Goal: Find specific page/section: Find specific page/section

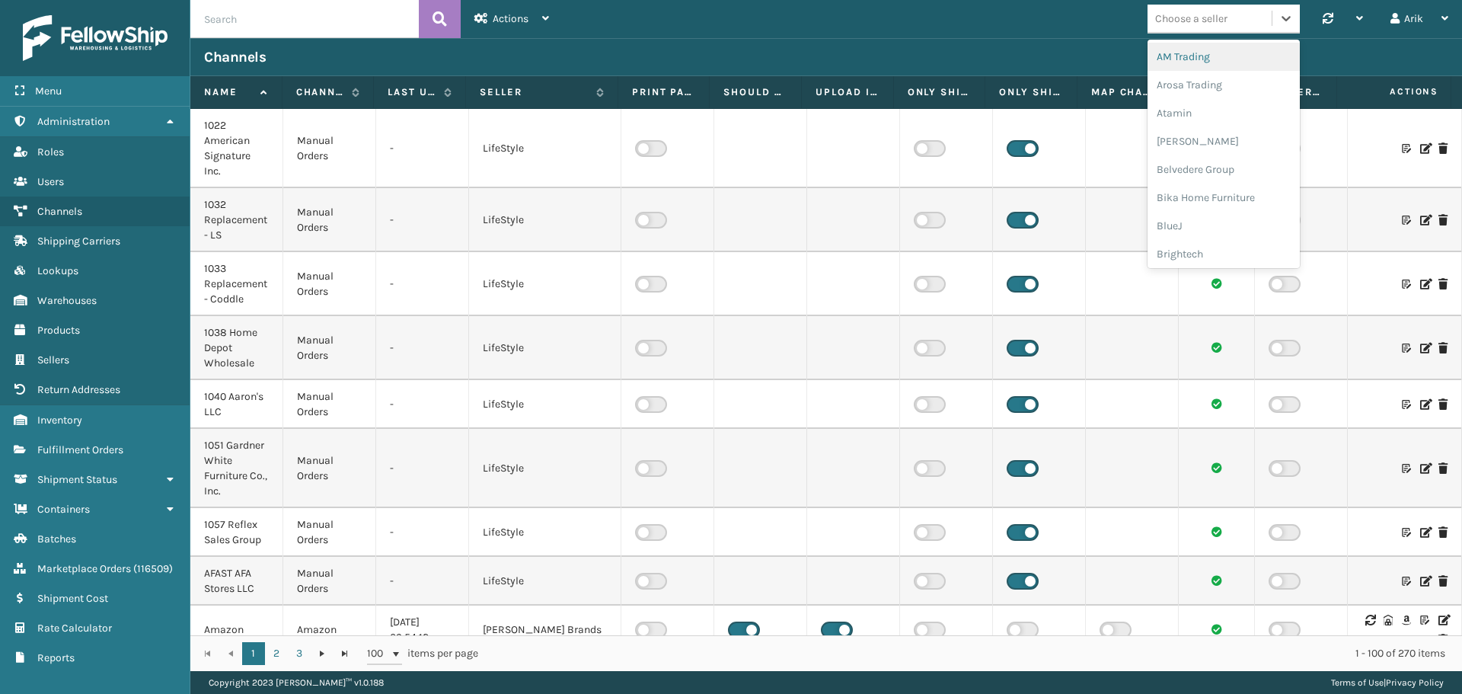
click at [1209, 25] on div "Choose a seller" at bounding box center [1191, 19] width 72 height 16
click at [1212, 132] on div "[US_STATE] Design Den" at bounding box center [1223, 130] width 152 height 28
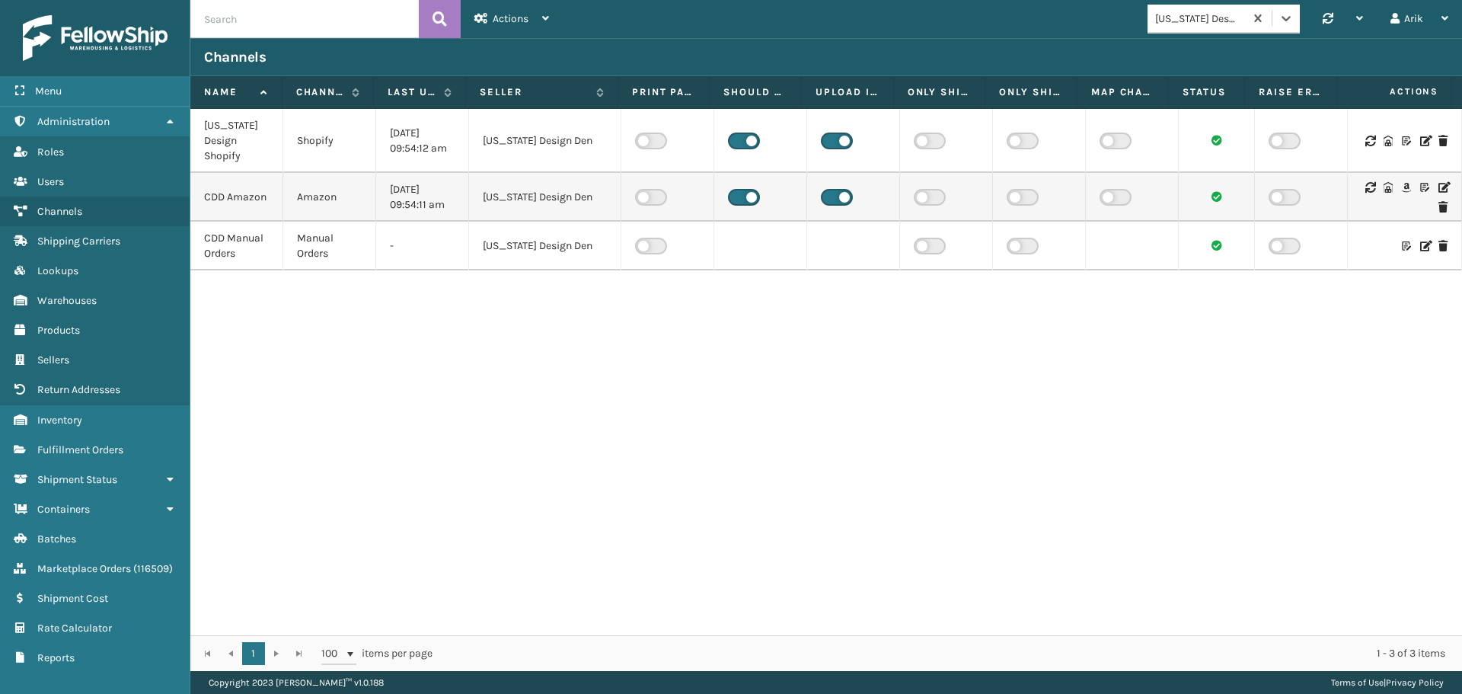
click at [1420, 137] on icon at bounding box center [1424, 141] width 9 height 11
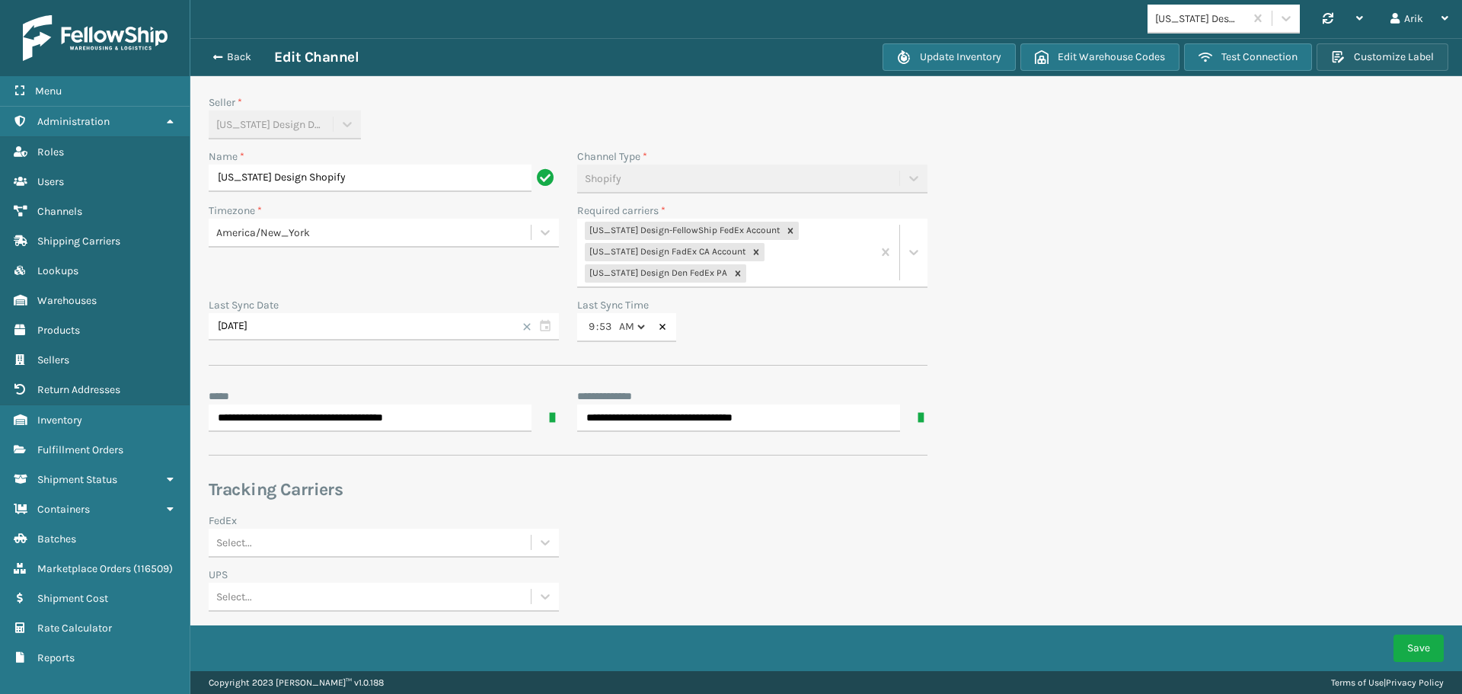
click at [1366, 58] on button "Customize Label" at bounding box center [1382, 56] width 132 height 27
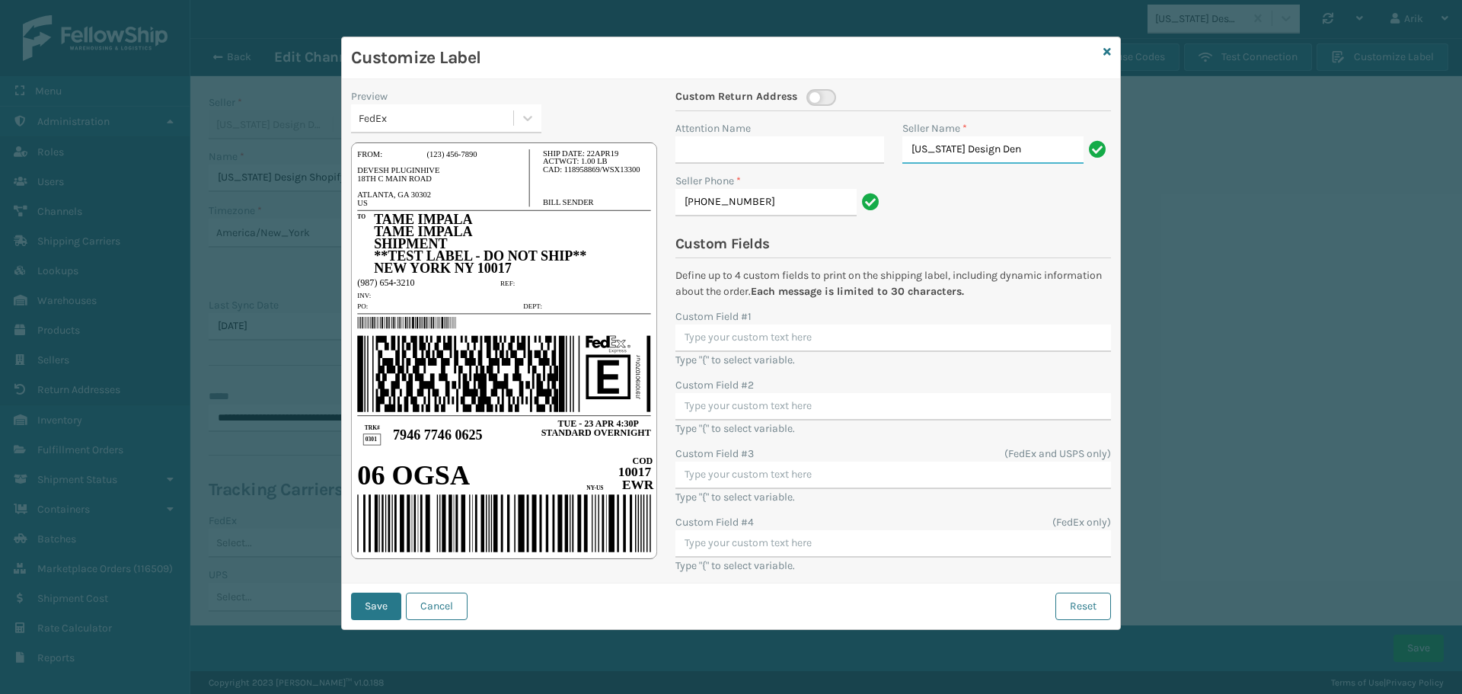
click at [942, 149] on input "[US_STATE] Design Den" at bounding box center [992, 149] width 181 height 27
click at [1108, 49] on icon at bounding box center [1107, 51] width 8 height 11
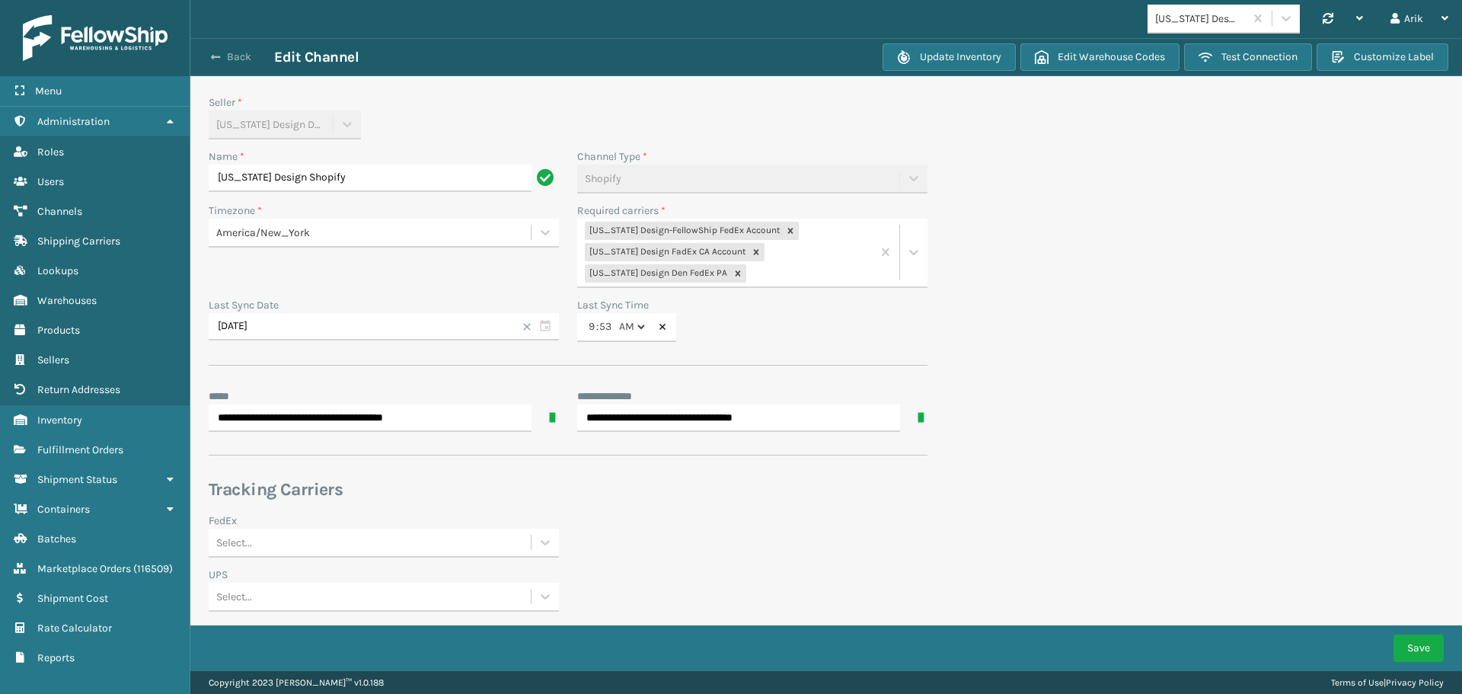
click at [215, 52] on span "button" at bounding box center [215, 57] width 9 height 11
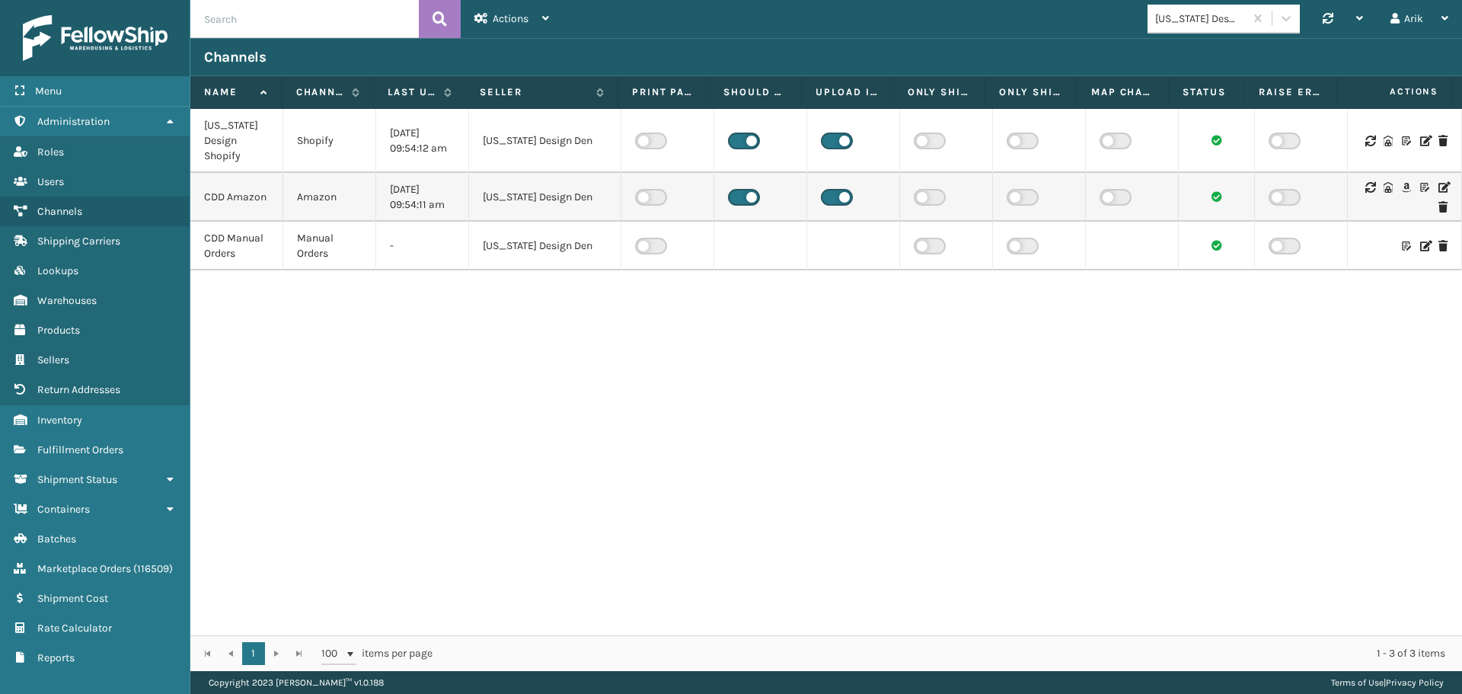
click at [1438, 186] on icon at bounding box center [1442, 187] width 9 height 11
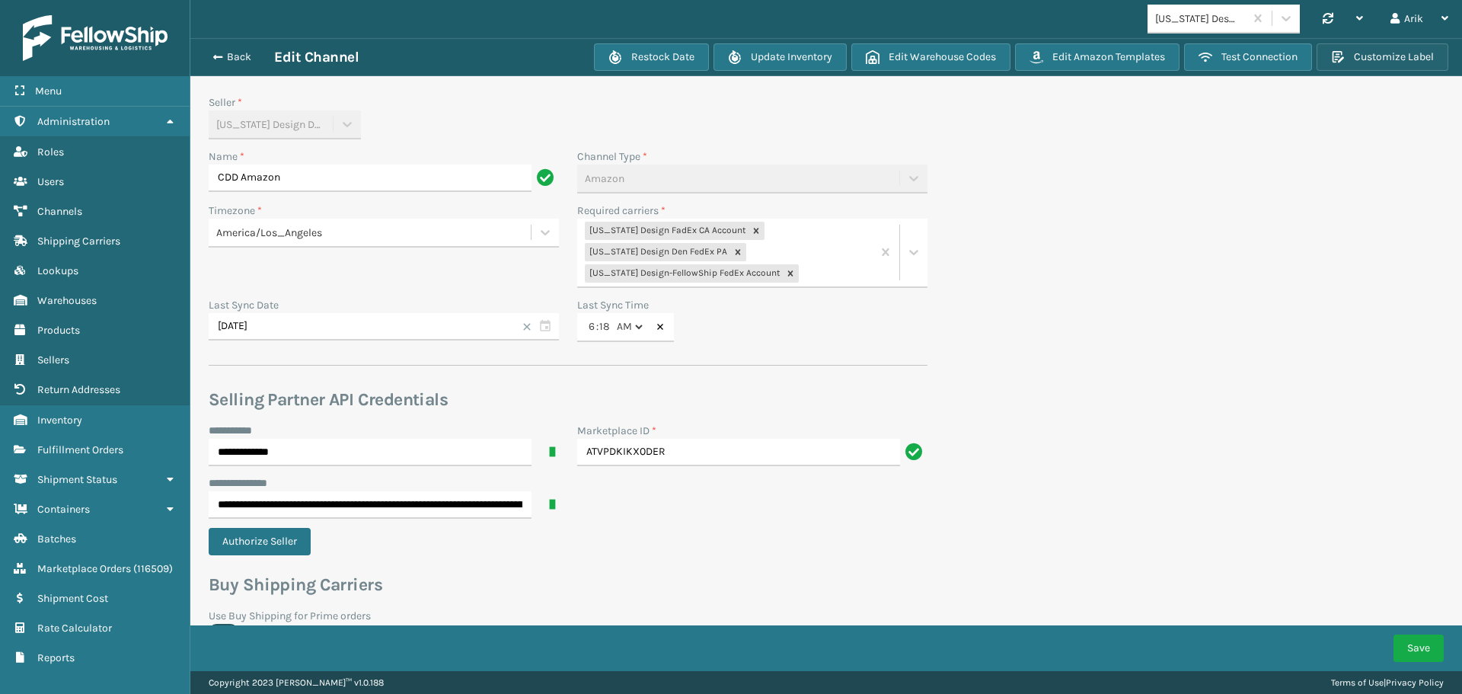
click at [1382, 55] on button "Customize Label" at bounding box center [1382, 56] width 132 height 27
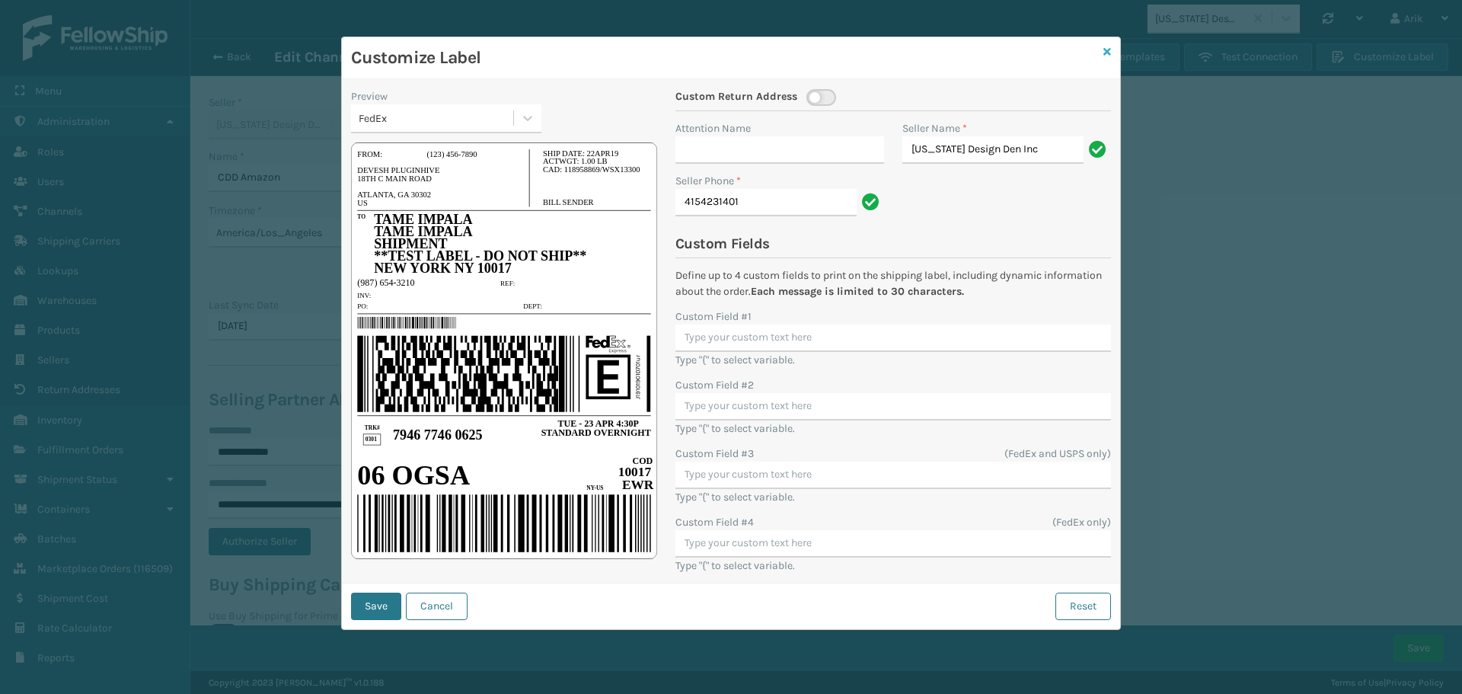
click at [1108, 51] on icon at bounding box center [1107, 51] width 8 height 11
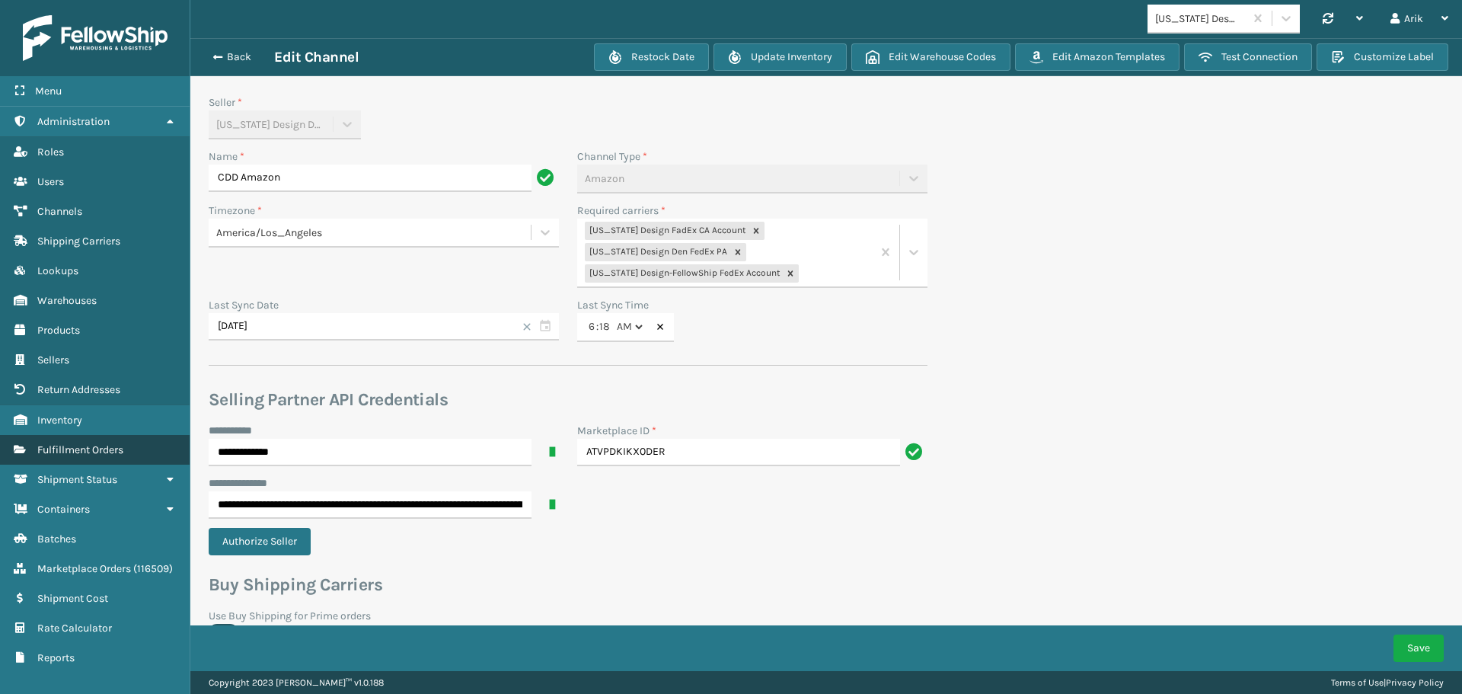
click at [83, 448] on span "Fulfillment Orders" at bounding box center [80, 449] width 86 height 13
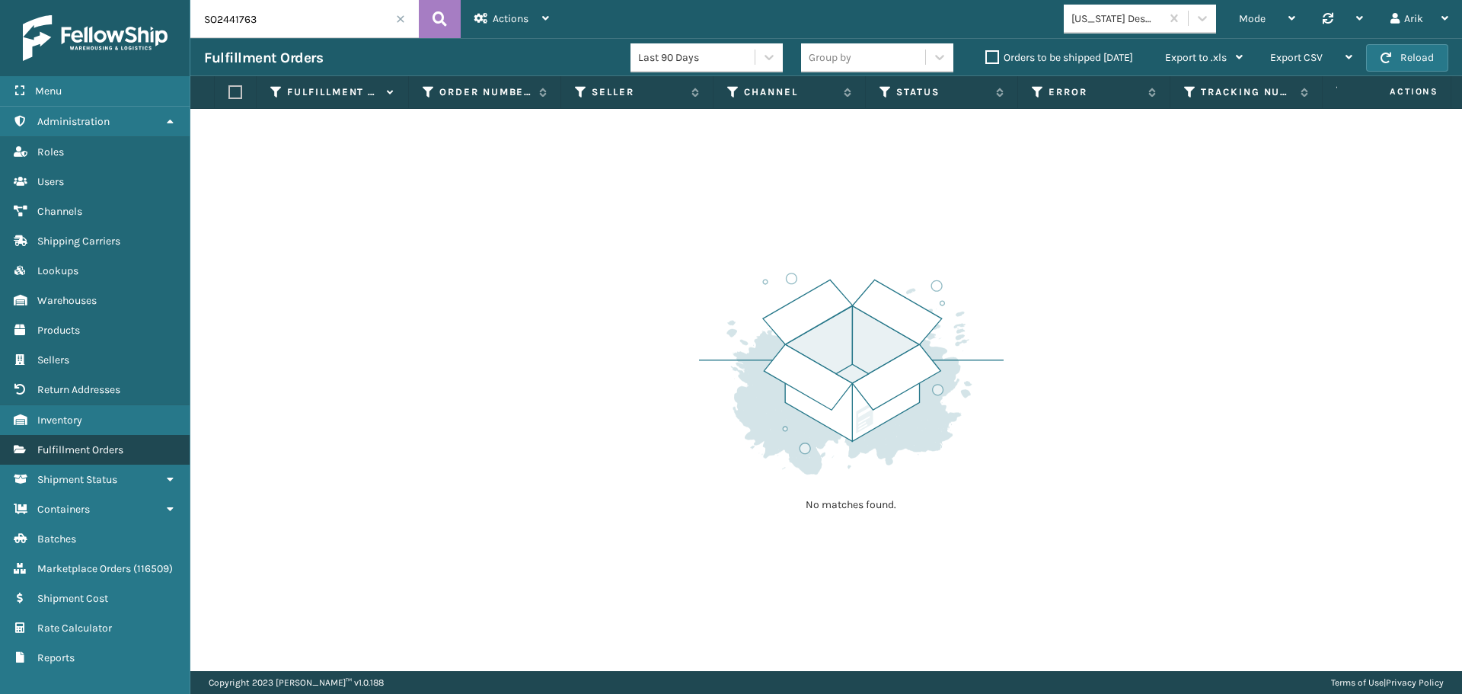
click at [120, 443] on span "Fulfillment Orders" at bounding box center [80, 449] width 86 height 13
click at [246, 11] on input "SO2441763" at bounding box center [304, 19] width 228 height 38
paste input "882844964384"
type input "882844964384"
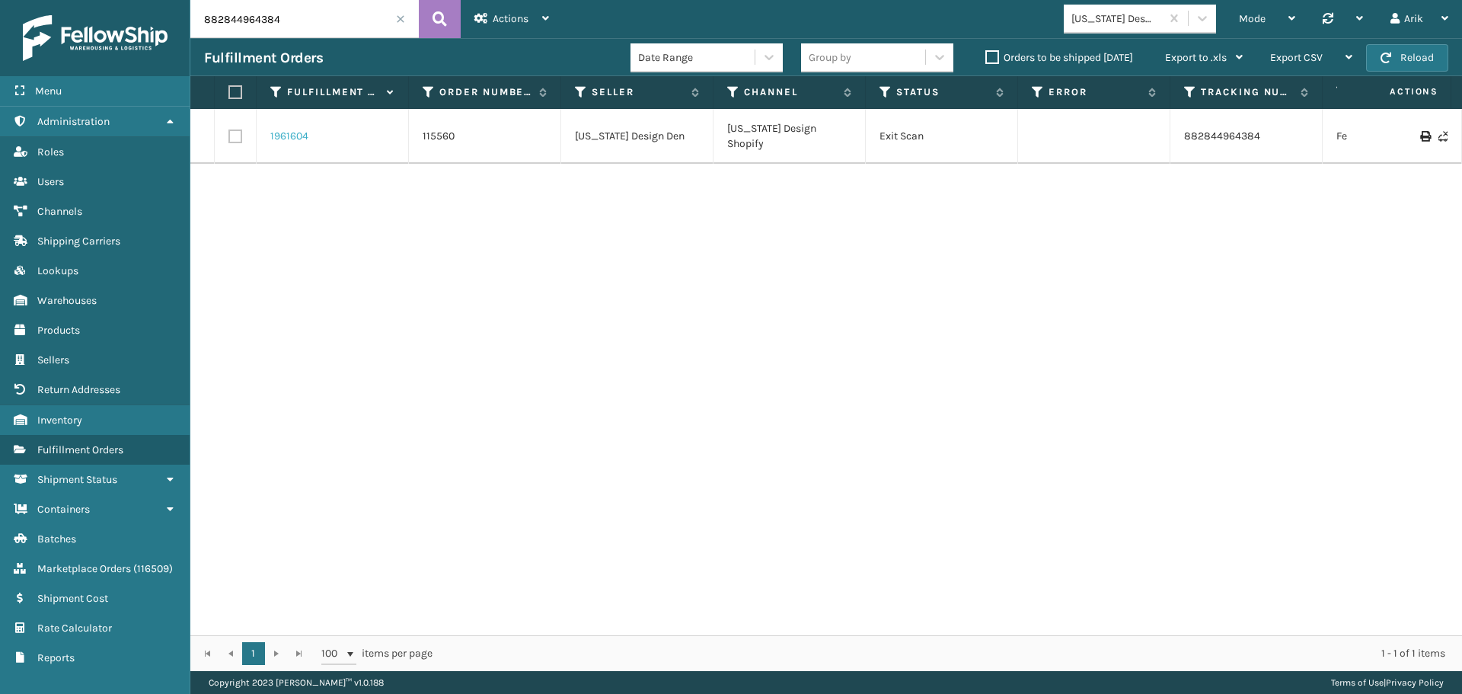
click at [293, 139] on link "1961604" at bounding box center [289, 136] width 38 height 15
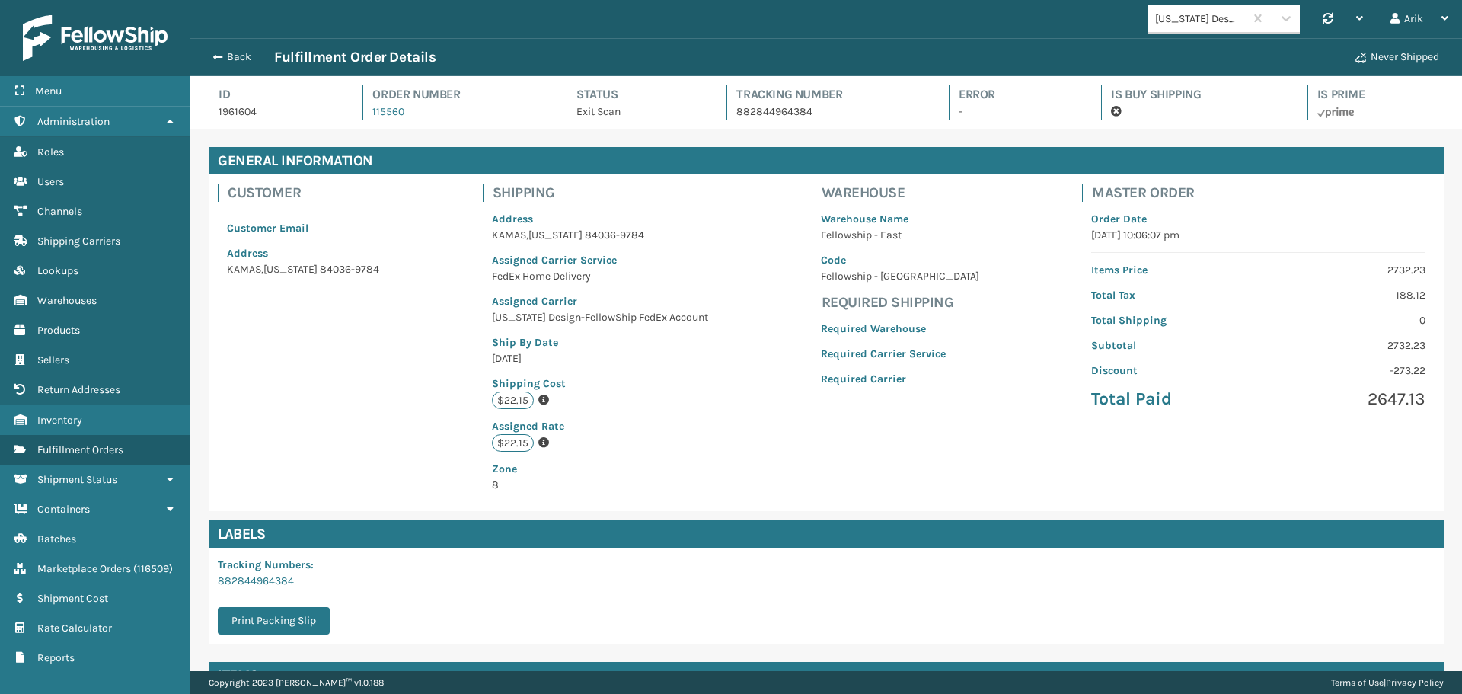
scroll to position [37, 1271]
click at [257, 579] on link "882844964384" at bounding box center [256, 580] width 76 height 13
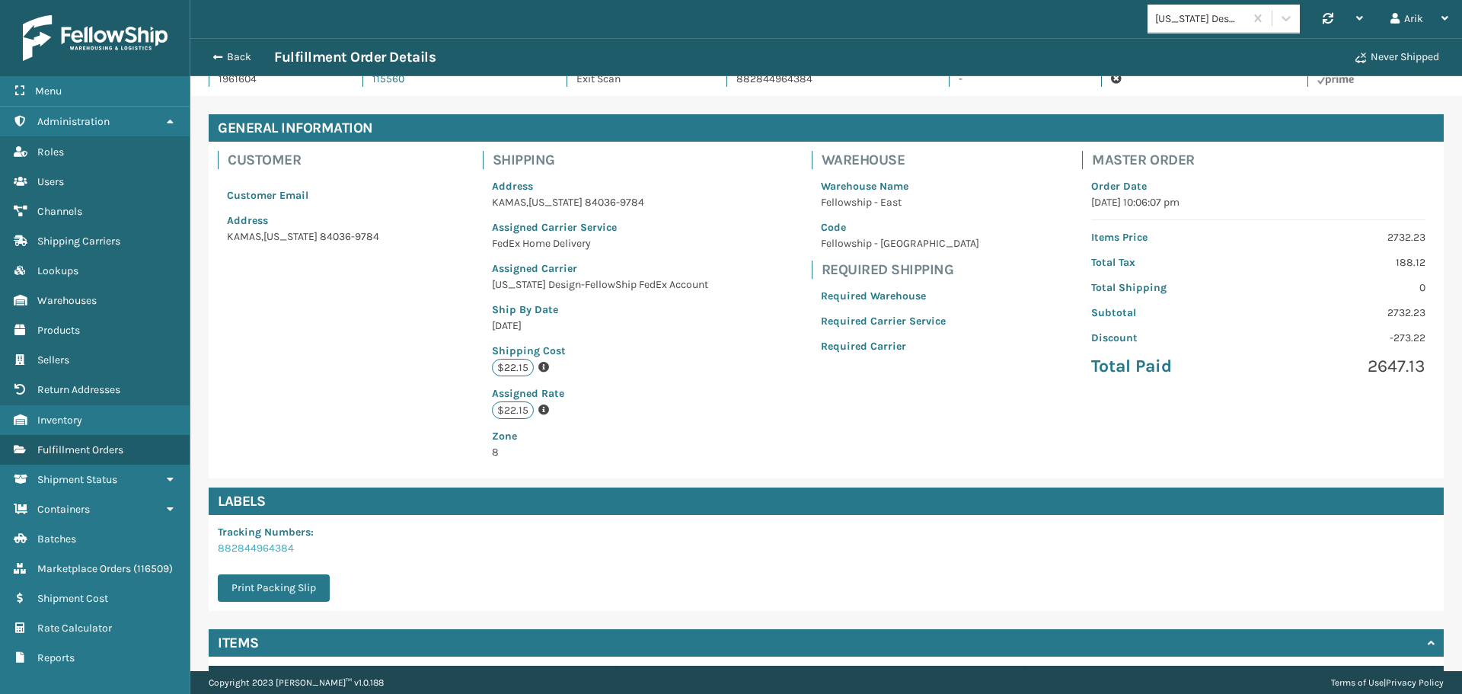
scroll to position [0, 0]
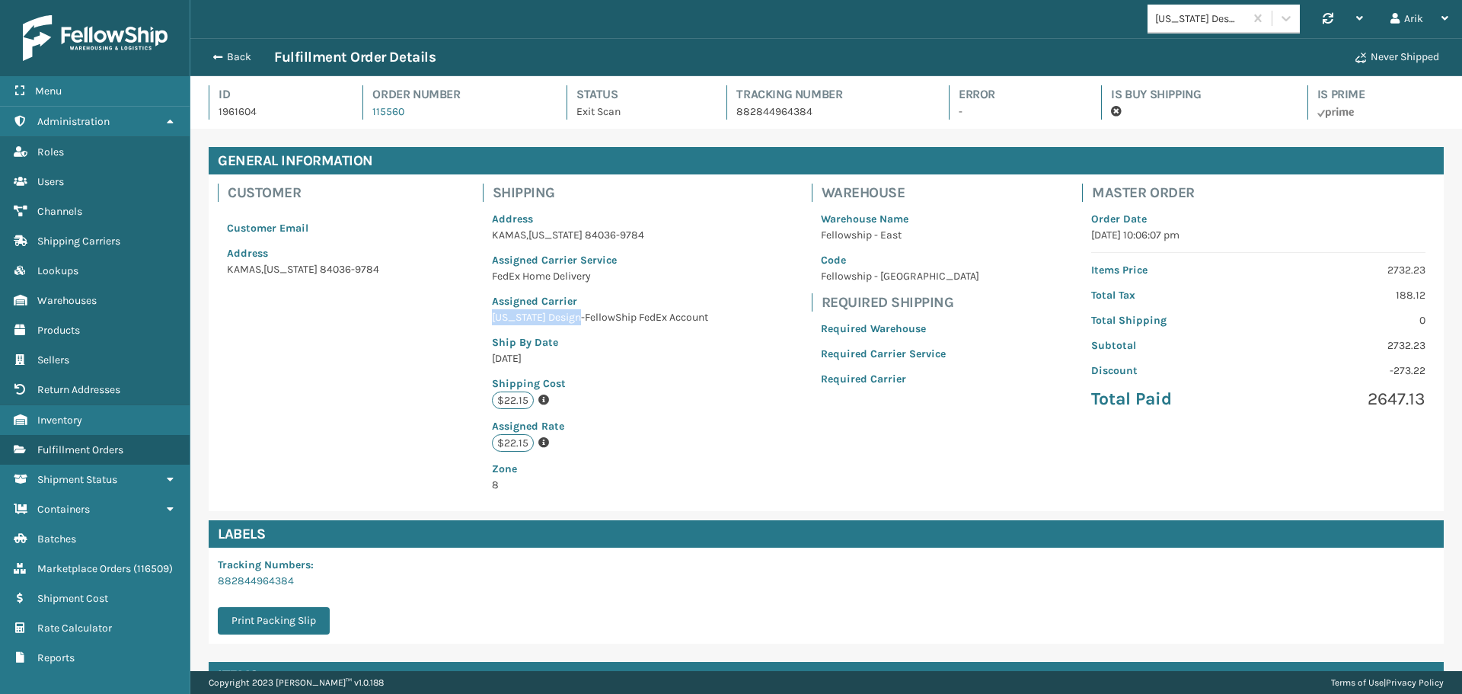
drag, startPoint x: 566, startPoint y: 317, endPoint x: 435, endPoint y: 317, distance: 130.9
click at [435, 317] on div "Customer Customer Email Address KAMAS , Utah 84036-9784 Shipping Address KAMAS …" at bounding box center [826, 342] width 1235 height 336
click at [62, 211] on span "Channels" at bounding box center [59, 211] width 45 height 13
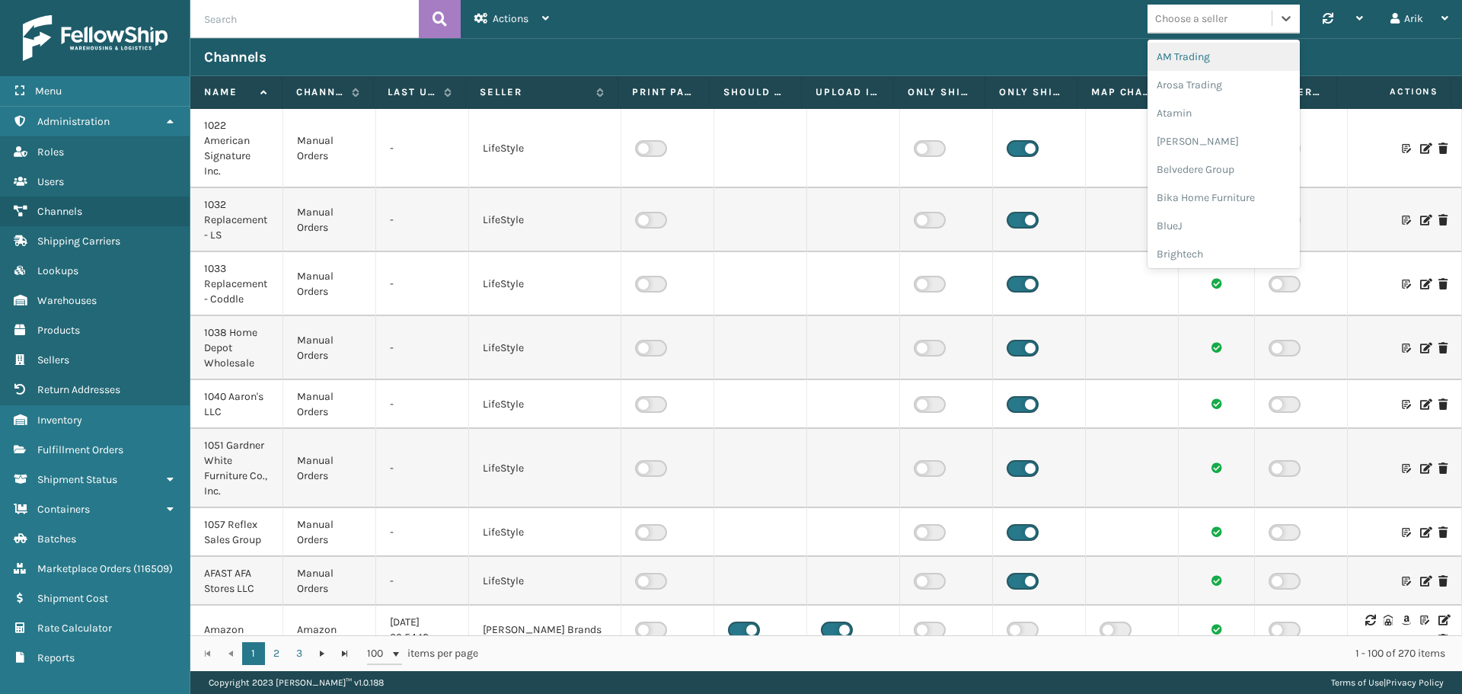
click at [1212, 18] on div "Choose a seller" at bounding box center [1191, 19] width 72 height 16
click at [1180, 196] on div "Sky Blue Brands" at bounding box center [1223, 194] width 152 height 28
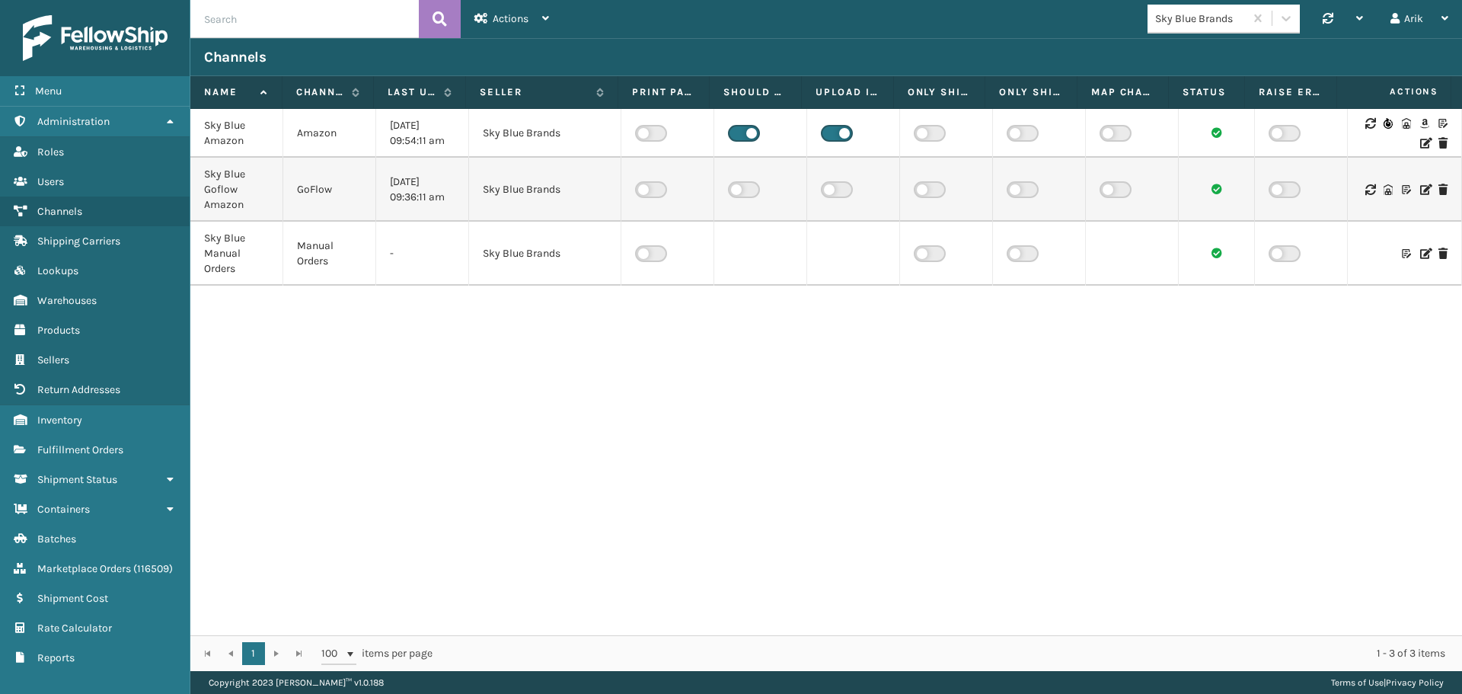
click at [1420, 141] on icon at bounding box center [1424, 143] width 9 height 11
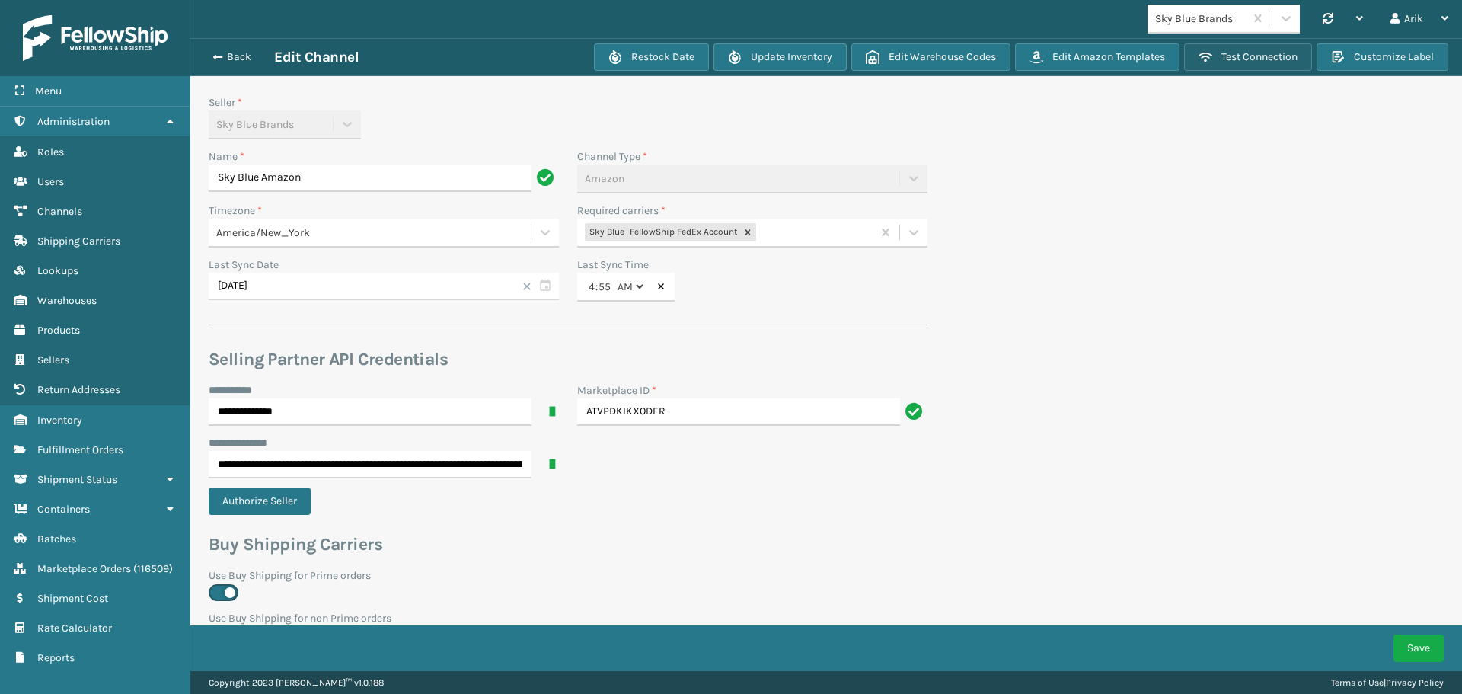
click at [1234, 59] on button "Test Connection" at bounding box center [1248, 56] width 128 height 27
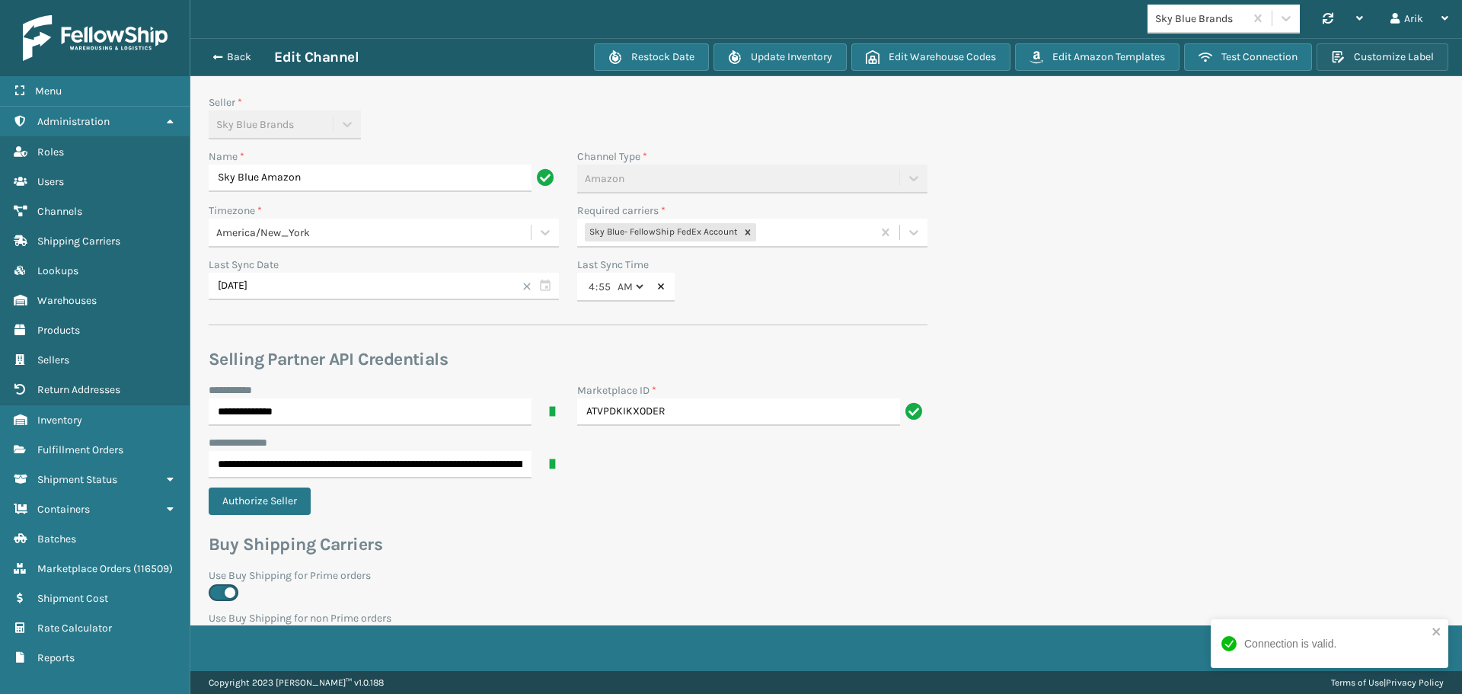
click at [1358, 60] on button "Customize Label" at bounding box center [1382, 56] width 132 height 27
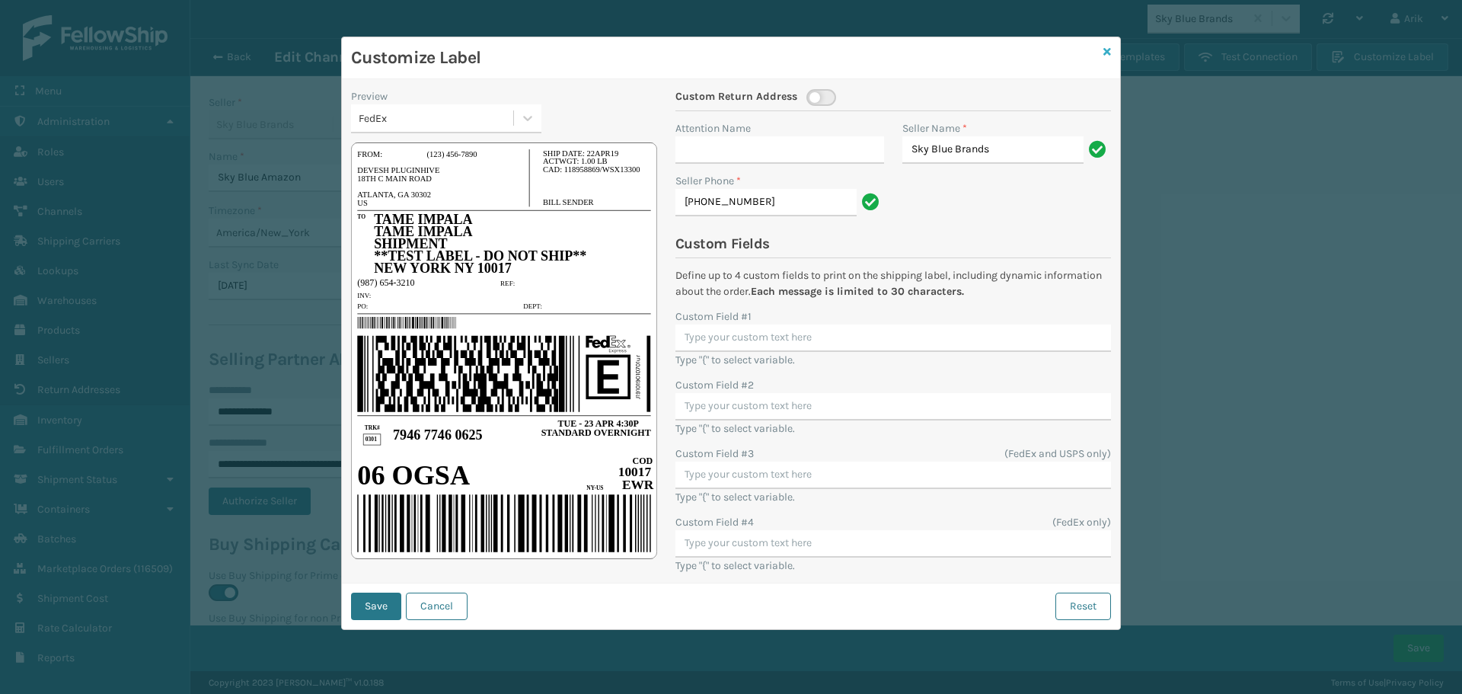
click at [1108, 48] on icon at bounding box center [1107, 51] width 8 height 11
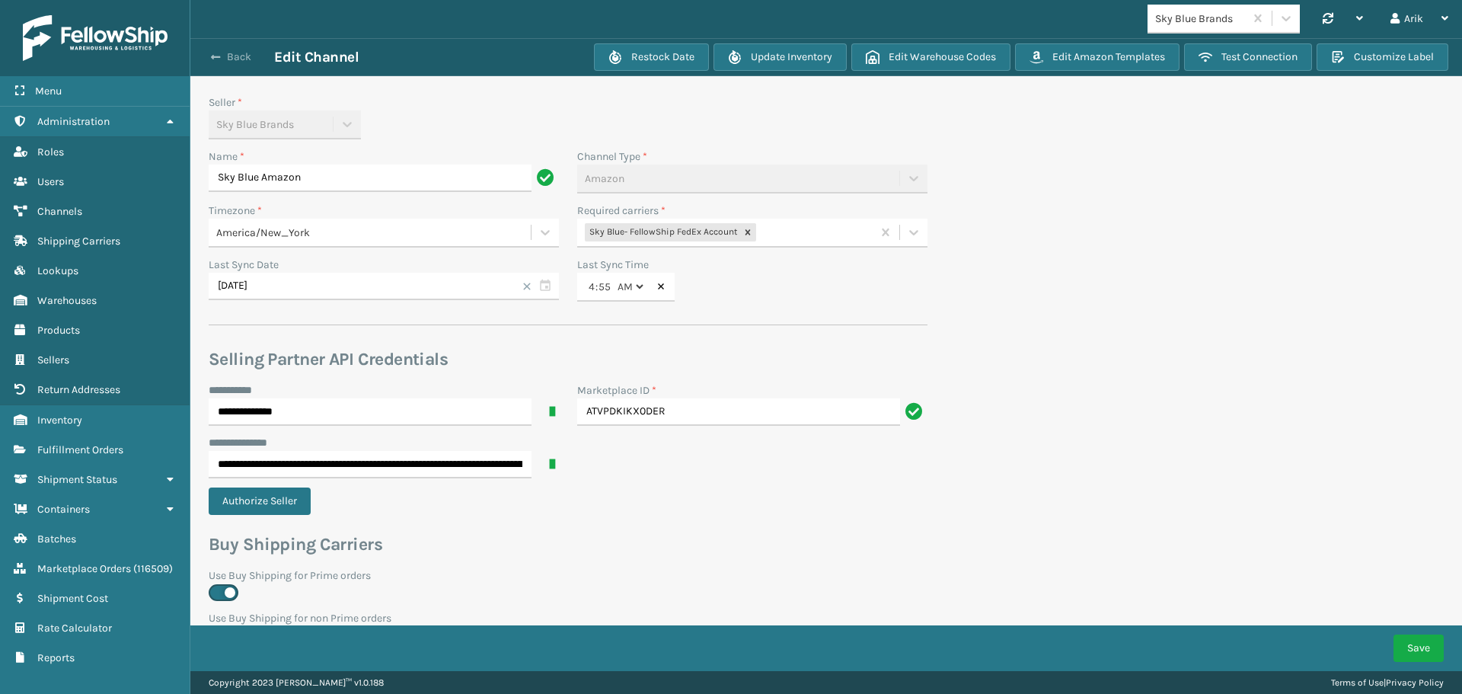
click at [218, 61] on span "button" at bounding box center [215, 57] width 9 height 11
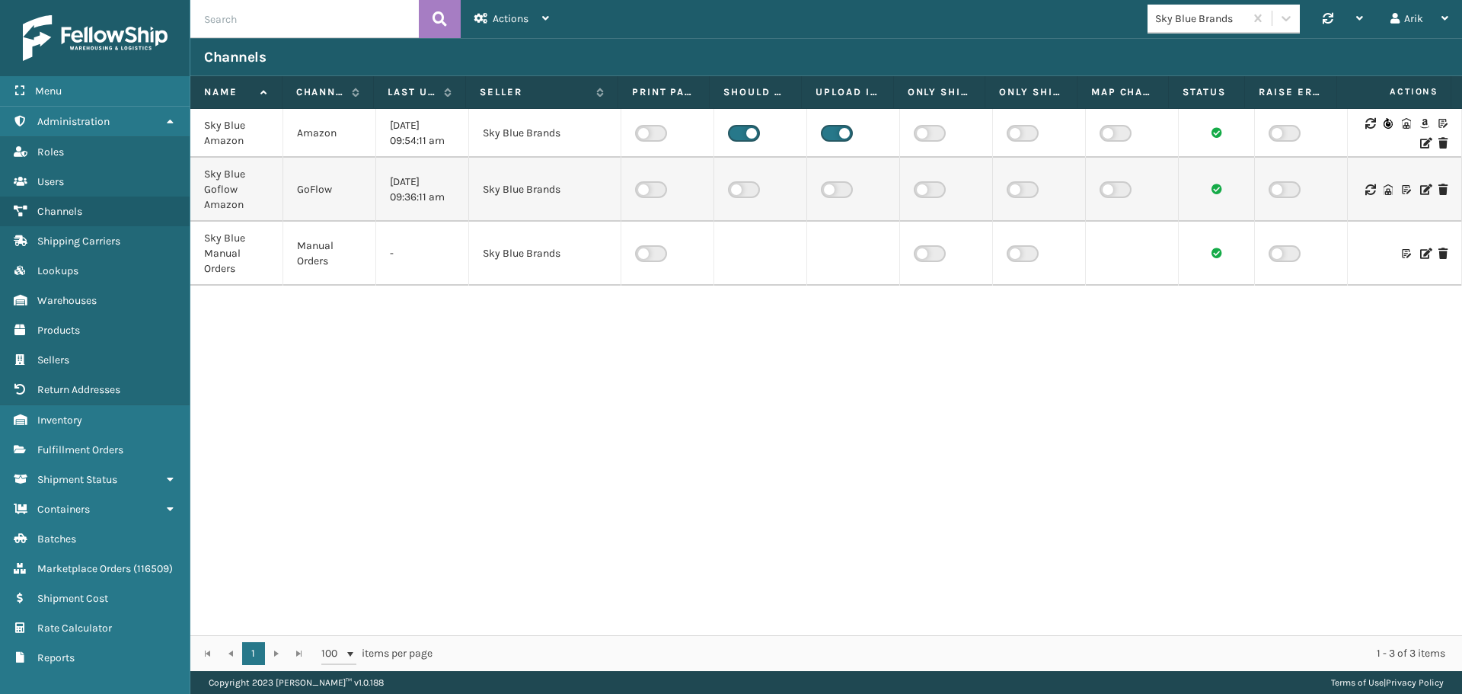
click at [1420, 189] on icon at bounding box center [1424, 189] width 9 height 11
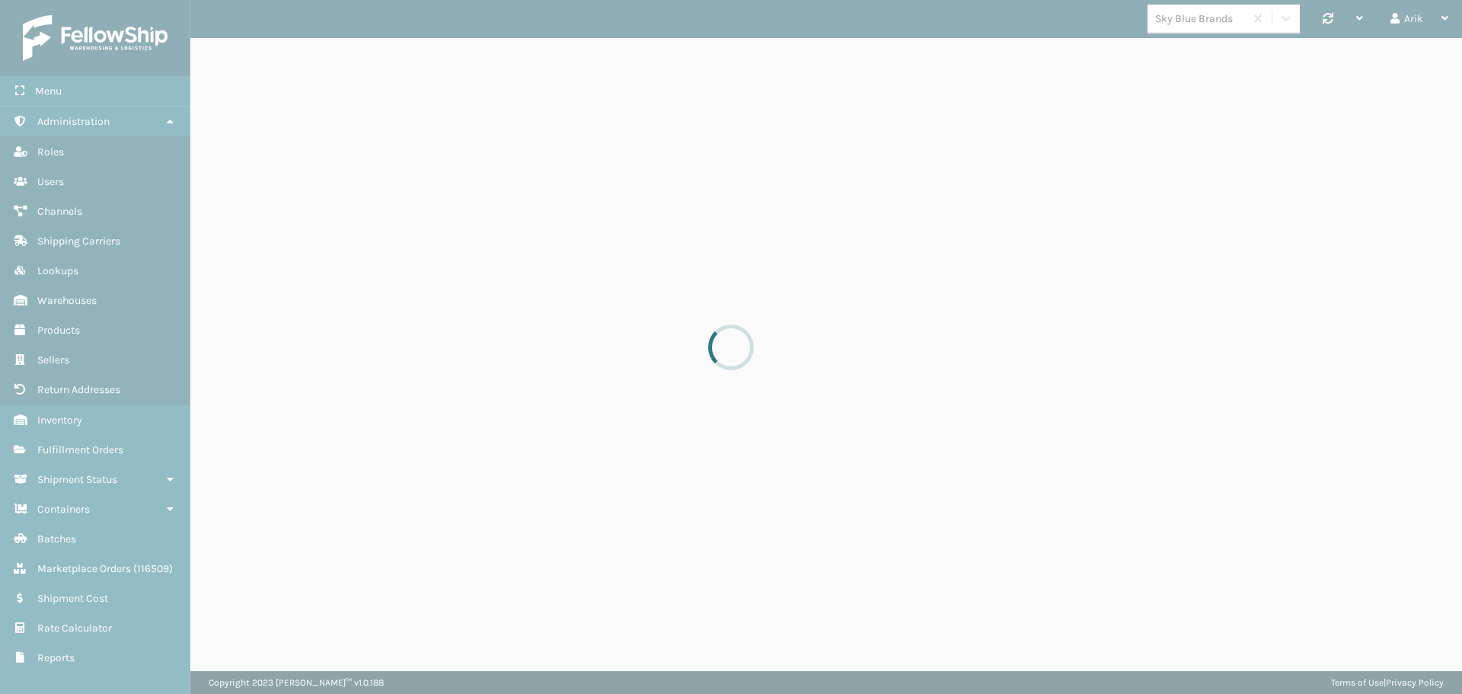
select select "pm"
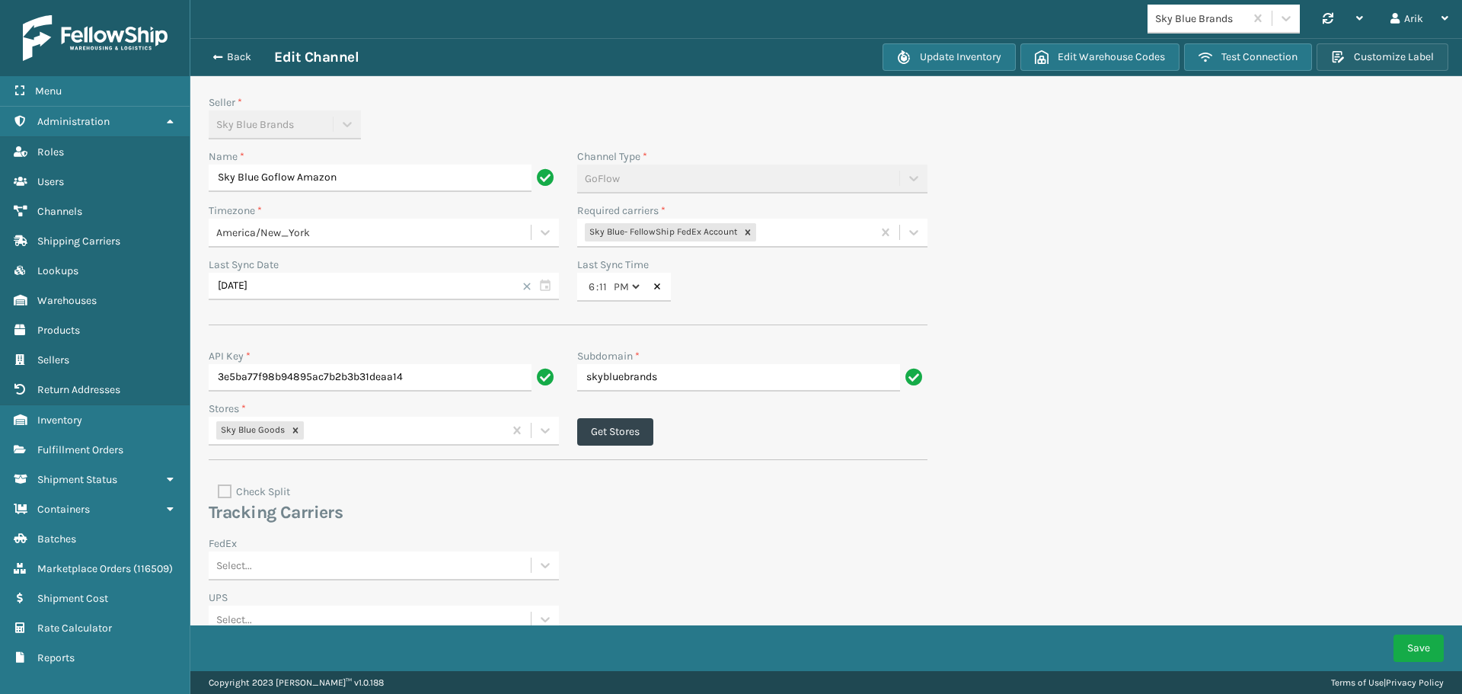
click at [1381, 61] on button "Customize Label" at bounding box center [1382, 56] width 132 height 27
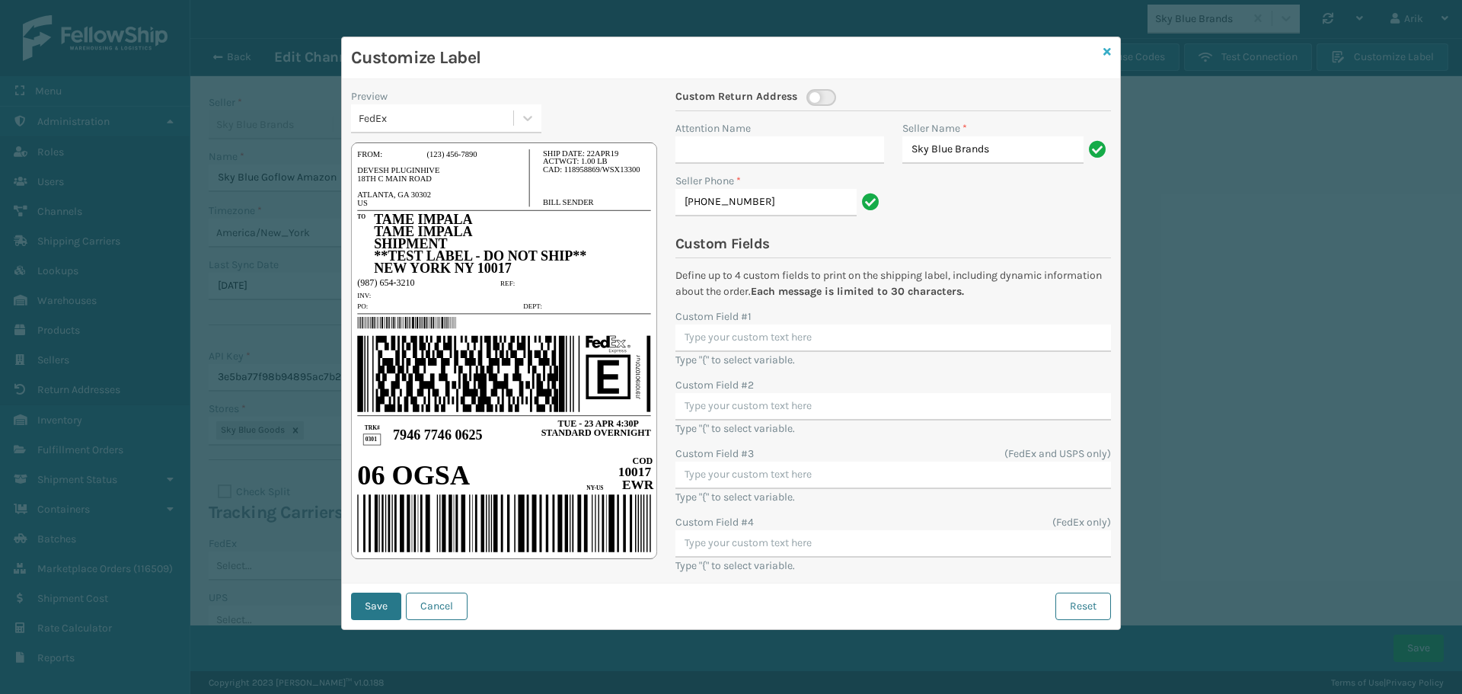
click at [1104, 52] on icon at bounding box center [1107, 51] width 8 height 11
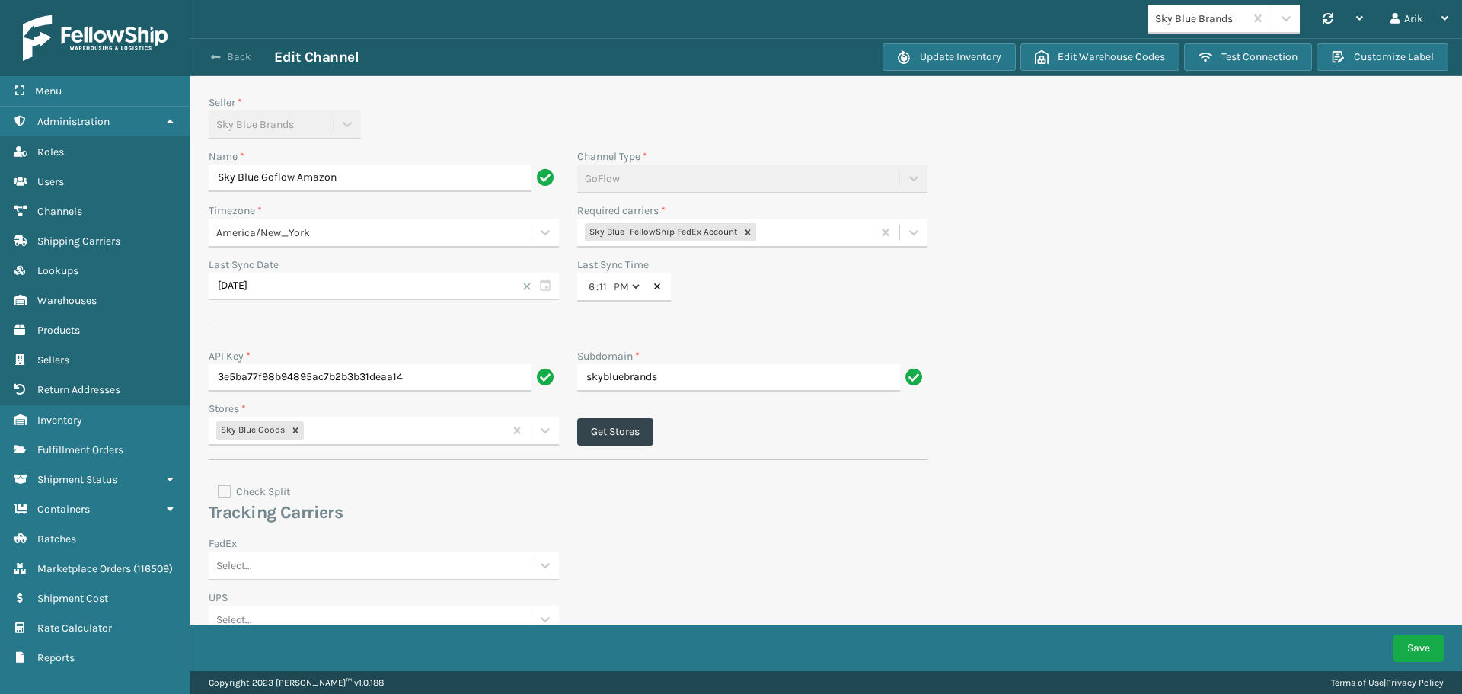
click at [226, 60] on button "Back" at bounding box center [239, 57] width 70 height 14
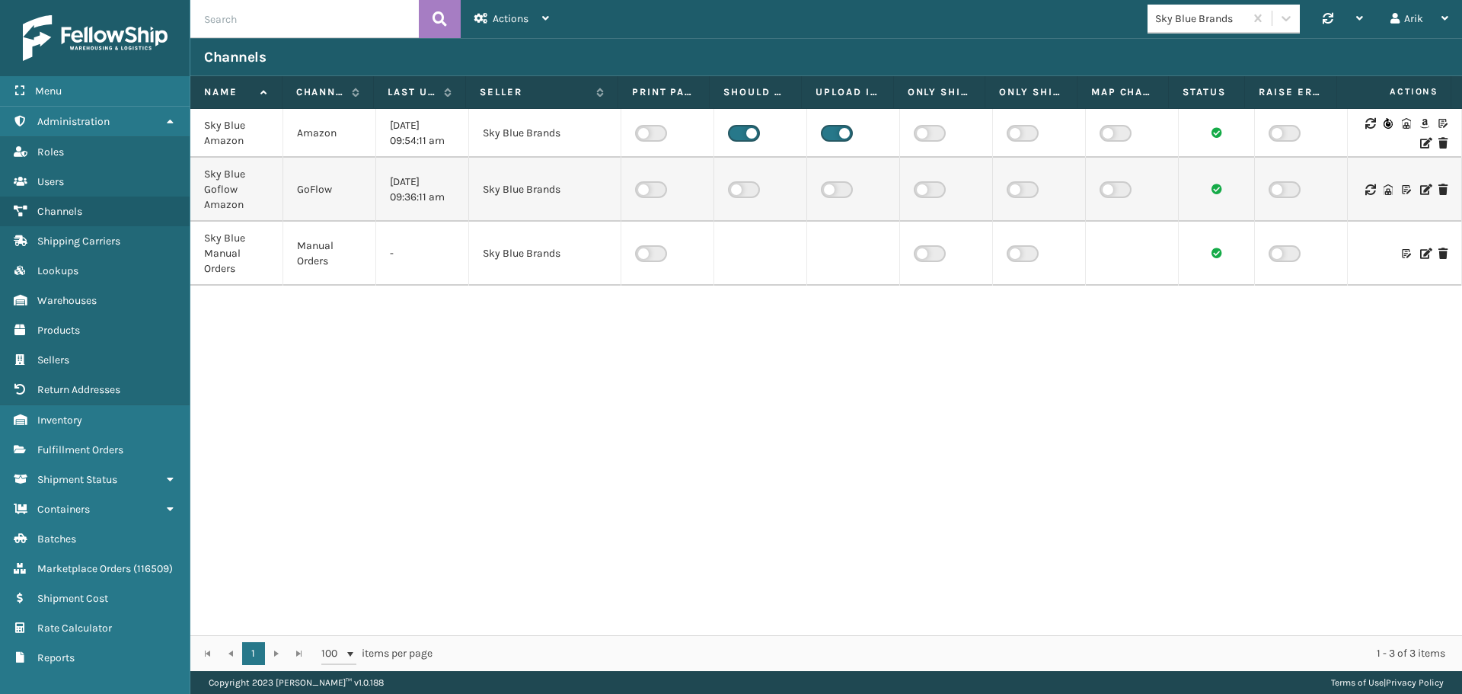
click at [231, 23] on input "text" at bounding box center [304, 19] width 228 height 38
paste input "Petcove"
type input "Petcove"
click at [447, 18] on button at bounding box center [440, 19] width 42 height 38
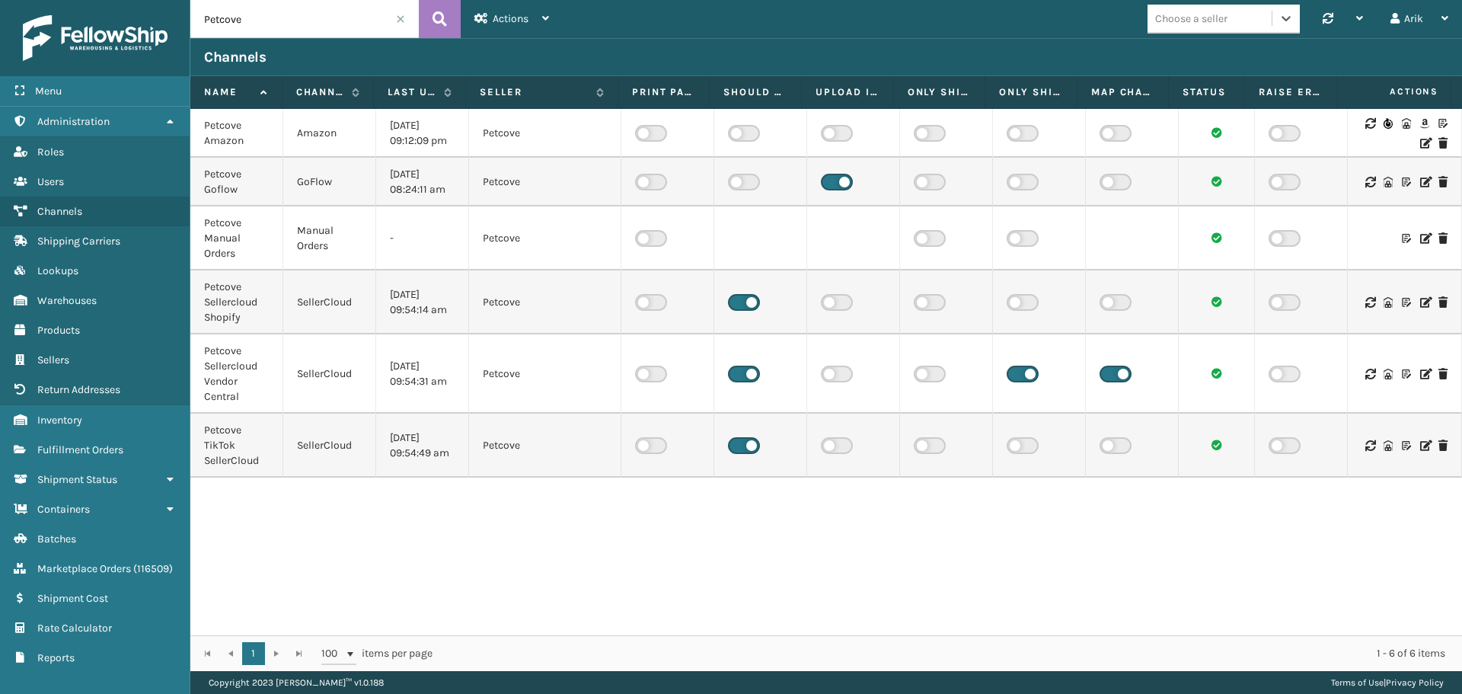
click at [289, 6] on input "Petcove" at bounding box center [304, 19] width 228 height 38
click at [296, 11] on input "Petcove" at bounding box center [304, 19] width 228 height 38
click at [63, 332] on span "Products" at bounding box center [58, 330] width 43 height 13
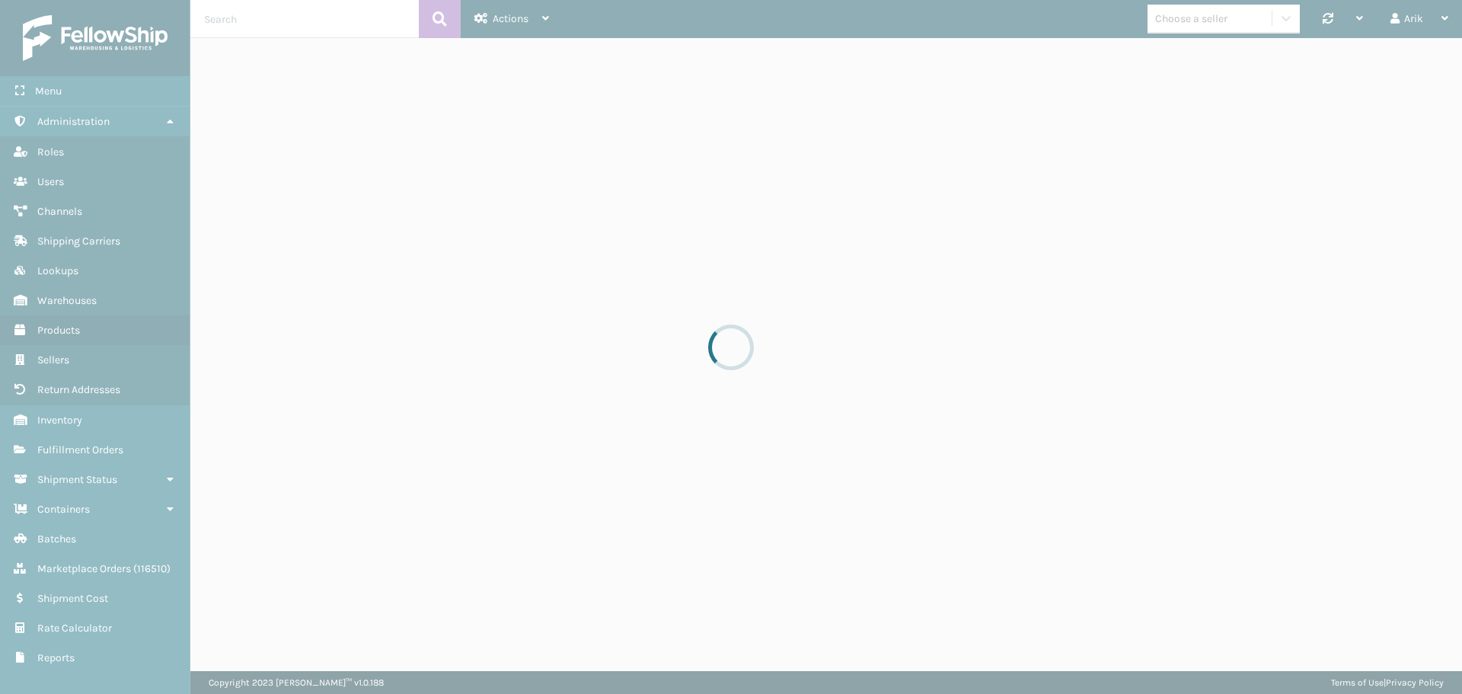
click at [234, 20] on div at bounding box center [731, 347] width 1462 height 694
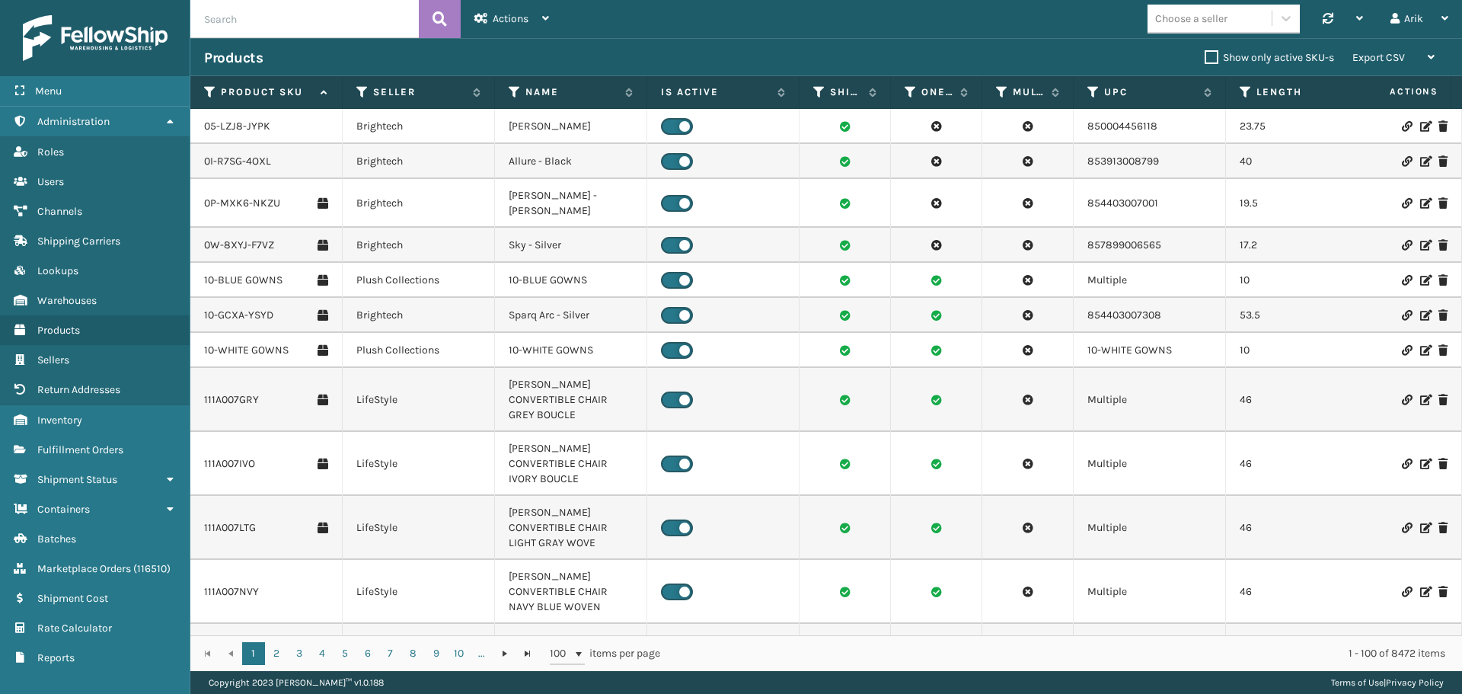
click at [295, 18] on input "text" at bounding box center [304, 19] width 228 height 38
paste input "510A002CML"
type input "510A002CML"
click at [431, 16] on button at bounding box center [440, 19] width 42 height 38
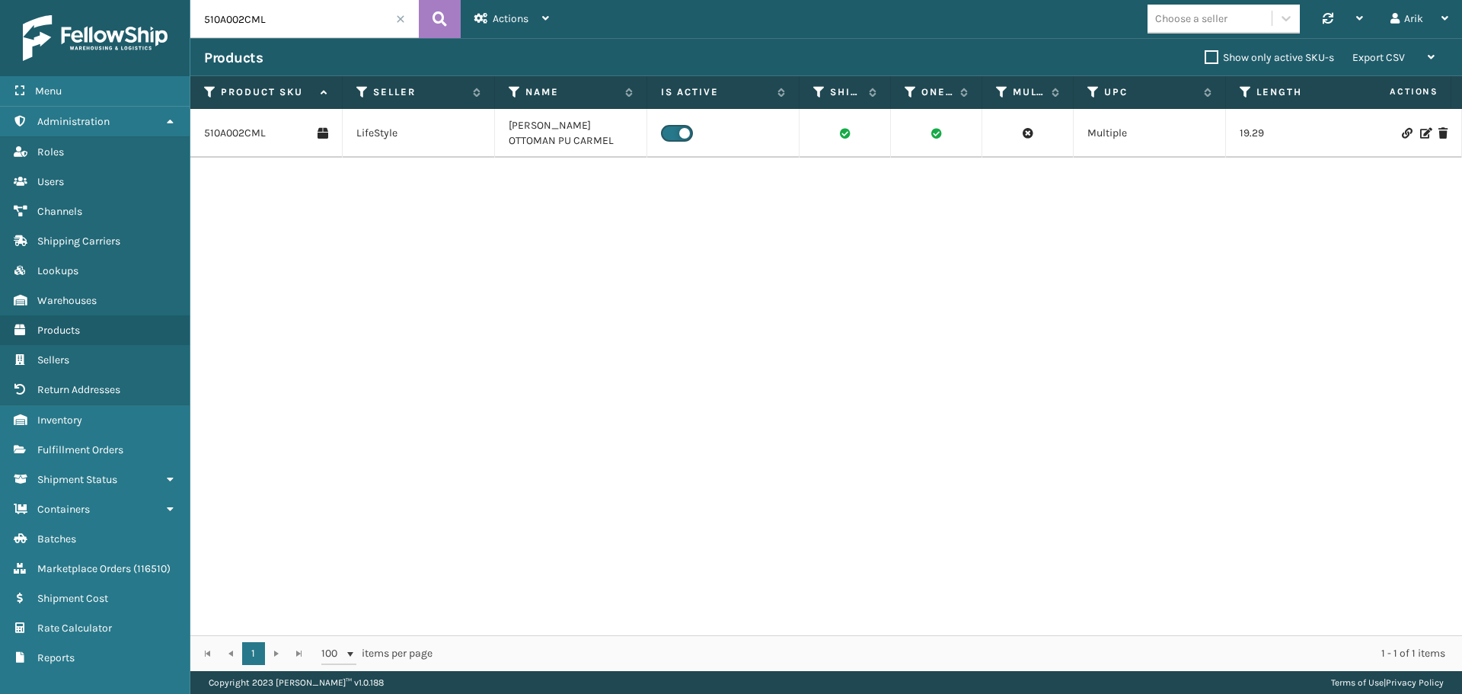
click at [278, 5] on input "510A002CML" at bounding box center [304, 19] width 228 height 38
paste input "111A007IVO"
click at [243, 8] on input "111A007IVO" at bounding box center [304, 19] width 228 height 38
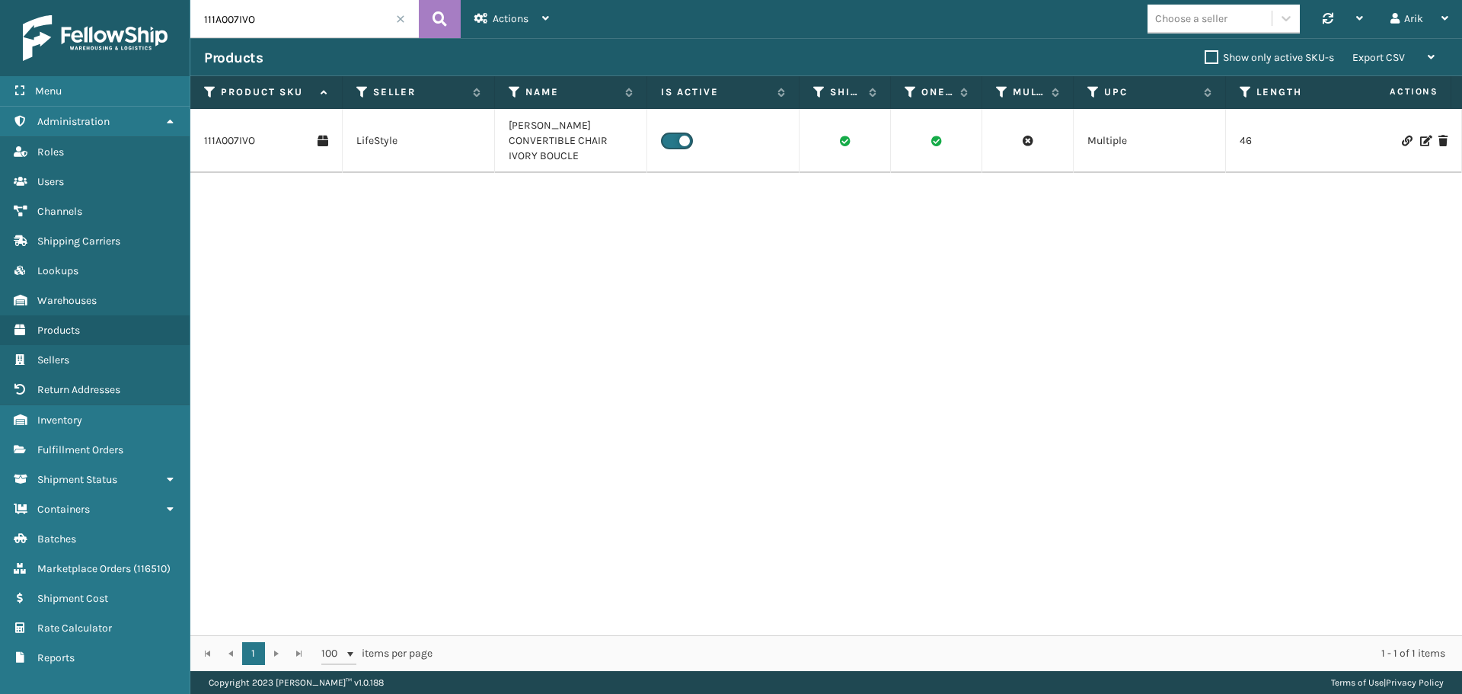
paste input "SC-CRYS3LU2012"
type input "SC-CRYS3LU2012"
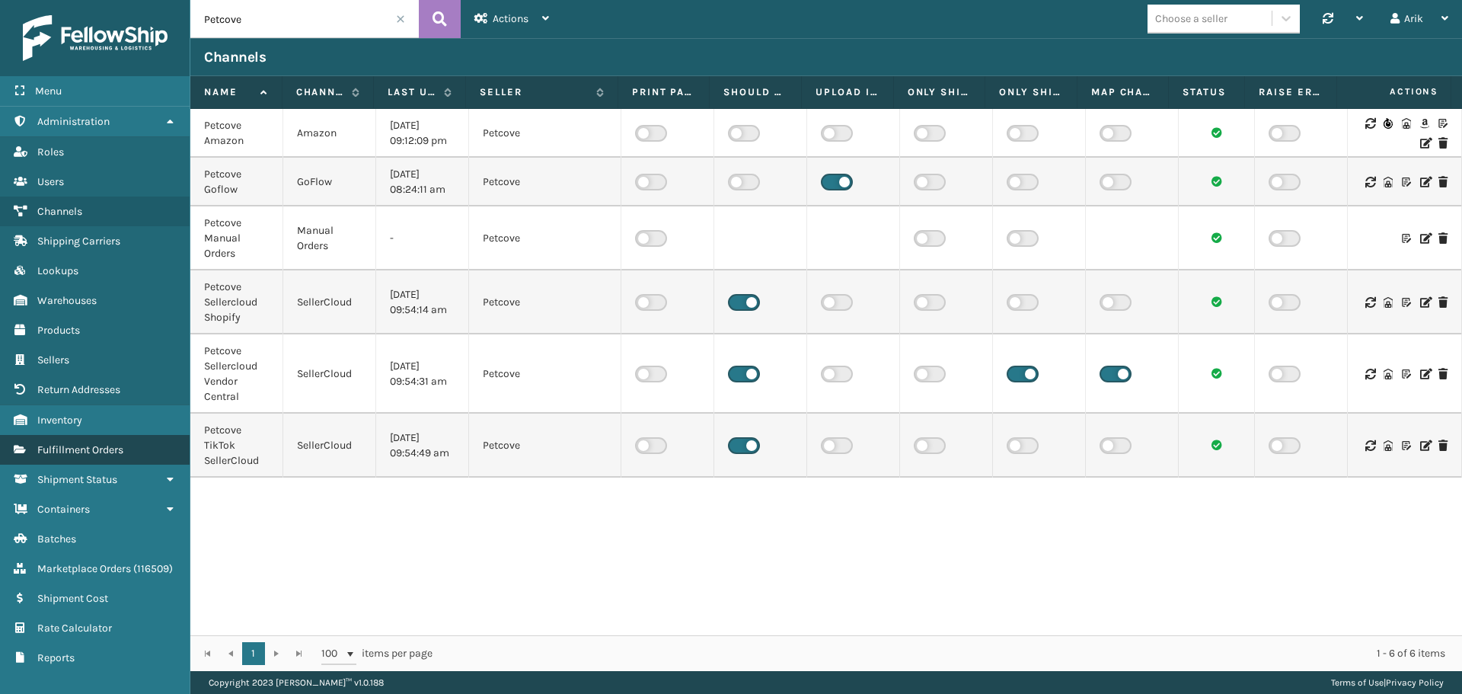
click at [73, 448] on span "Fulfillment Orders" at bounding box center [80, 449] width 86 height 13
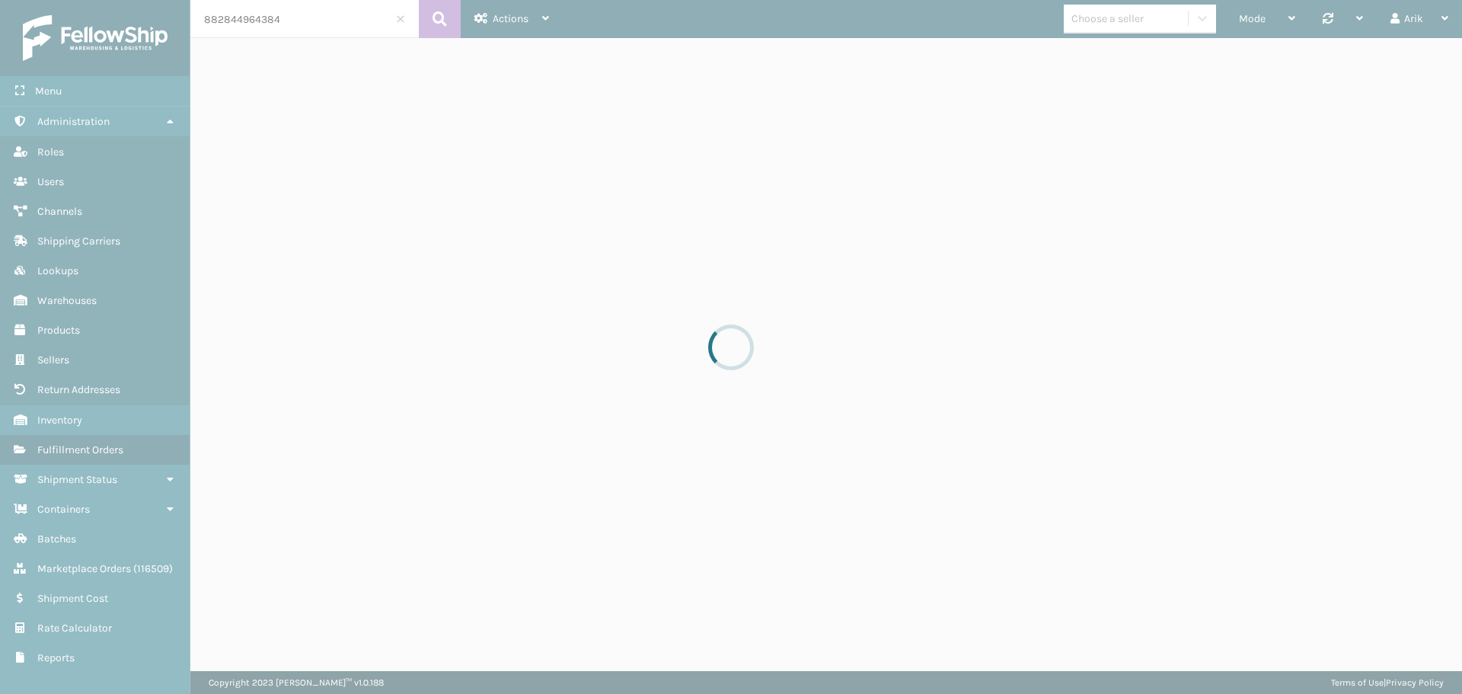
click at [261, 15] on div at bounding box center [731, 347] width 1462 height 694
